Goal: Task Accomplishment & Management: Manage account settings

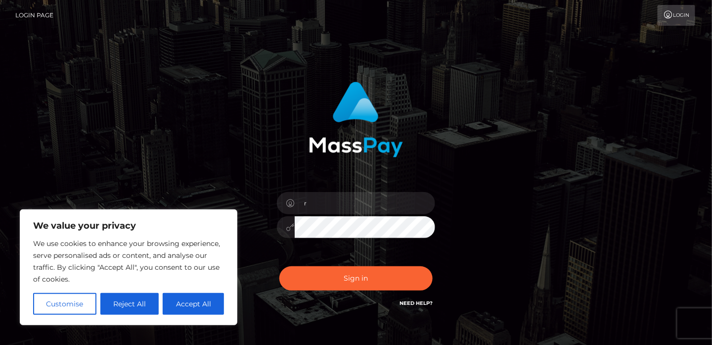
type input "[EMAIL_ADDRESS][DOMAIN_NAME]"
click at [279, 266] on button "Sign in" at bounding box center [355, 278] width 153 height 24
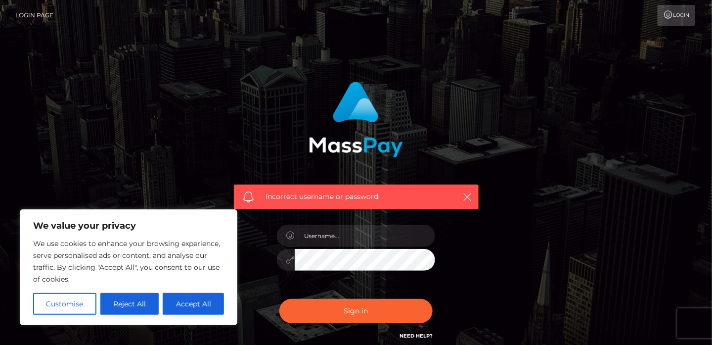
click at [164, 96] on div "Incorrect username or password." at bounding box center [356, 216] width 564 height 284
click at [324, 237] on input "text" at bounding box center [365, 236] width 140 height 22
type input "rag462f@gmail.com"
click at [279, 299] on button "Sign in" at bounding box center [355, 311] width 153 height 24
click at [317, 230] on input "text" at bounding box center [365, 236] width 140 height 22
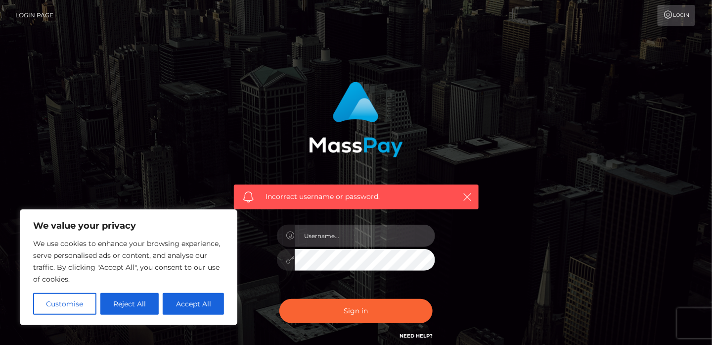
type input "rag462f@gmail.com"
click at [279, 299] on button "Sign in" at bounding box center [355, 311] width 153 height 24
click at [347, 246] on input "text" at bounding box center [365, 236] width 140 height 22
type input "Charlie"
click at [279, 299] on button "Sign in" at bounding box center [355, 311] width 153 height 24
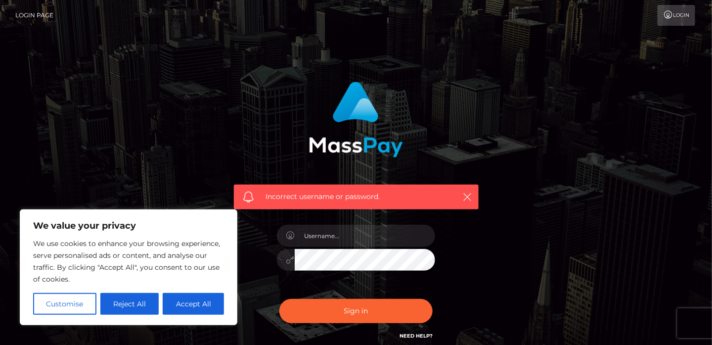
click at [413, 334] on link "Need Help?" at bounding box center [416, 335] width 33 height 6
click at [680, 12] on link "Login" at bounding box center [677, 15] width 38 height 21
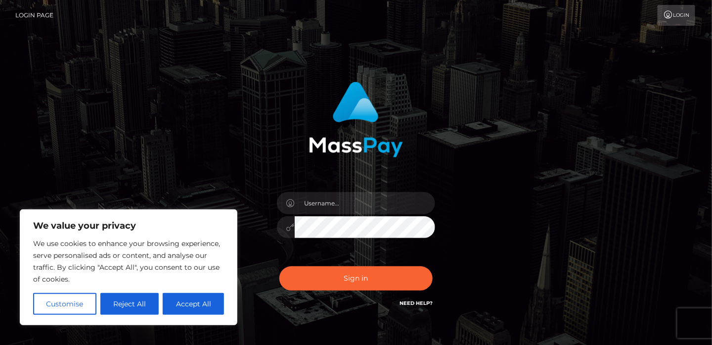
click at [689, 19] on link "Login" at bounding box center [677, 15] width 38 height 21
click at [417, 300] on link "Need Help?" at bounding box center [416, 303] width 33 height 6
click at [405, 298] on h6 "Need Help?" at bounding box center [416, 302] width 33 height 8
click at [409, 303] on link "Need Help?" at bounding box center [416, 303] width 33 height 6
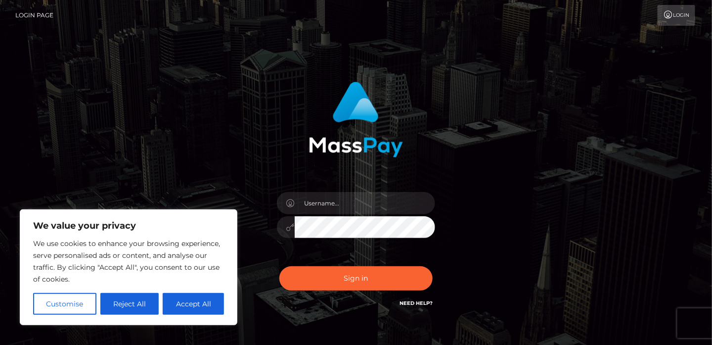
click at [409, 303] on link "Need Help?" at bounding box center [416, 303] width 33 height 6
click at [191, 307] on button "Accept All" at bounding box center [193, 304] width 61 height 22
checkbox input "true"
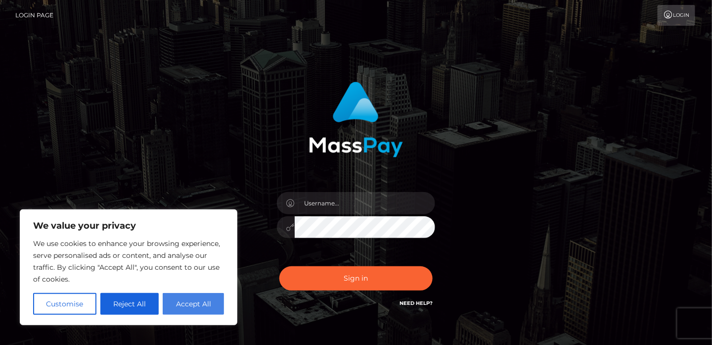
checkbox input "true"
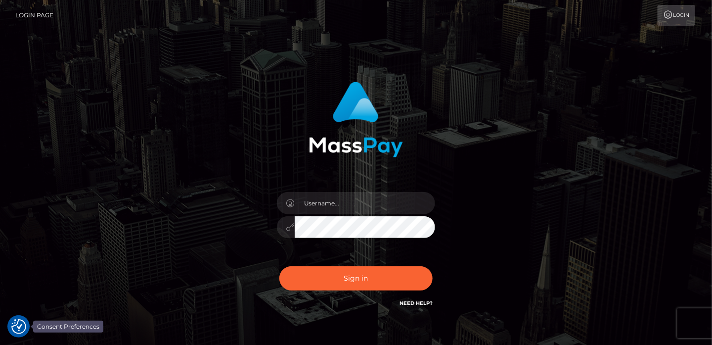
click at [16, 324] on img "Consent Preferences" at bounding box center [18, 326] width 15 height 15
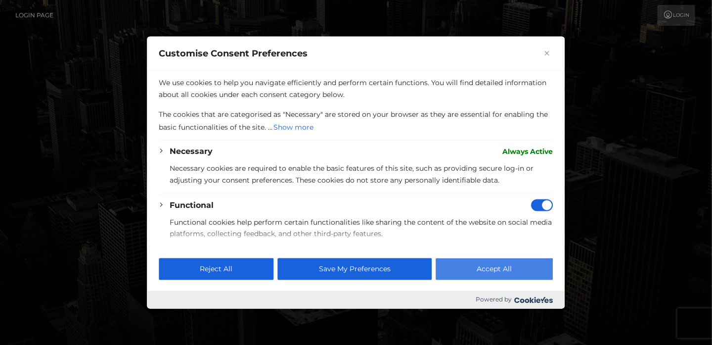
click at [481, 269] on button "Accept All" at bounding box center [494, 269] width 117 height 22
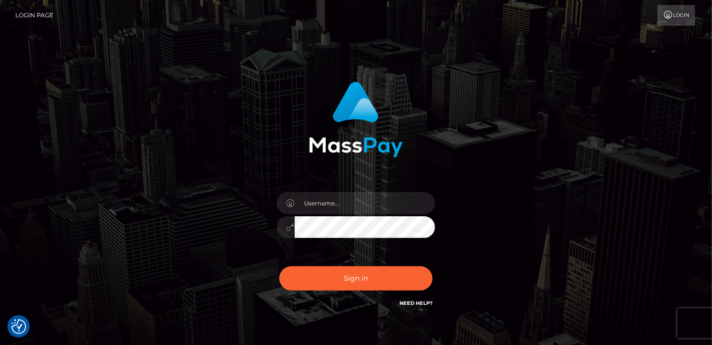
click at [669, 21] on link "Login" at bounding box center [677, 15] width 38 height 21
click at [36, 17] on link "Login Page" at bounding box center [34, 15] width 38 height 21
